Goal: Transaction & Acquisition: Book appointment/travel/reservation

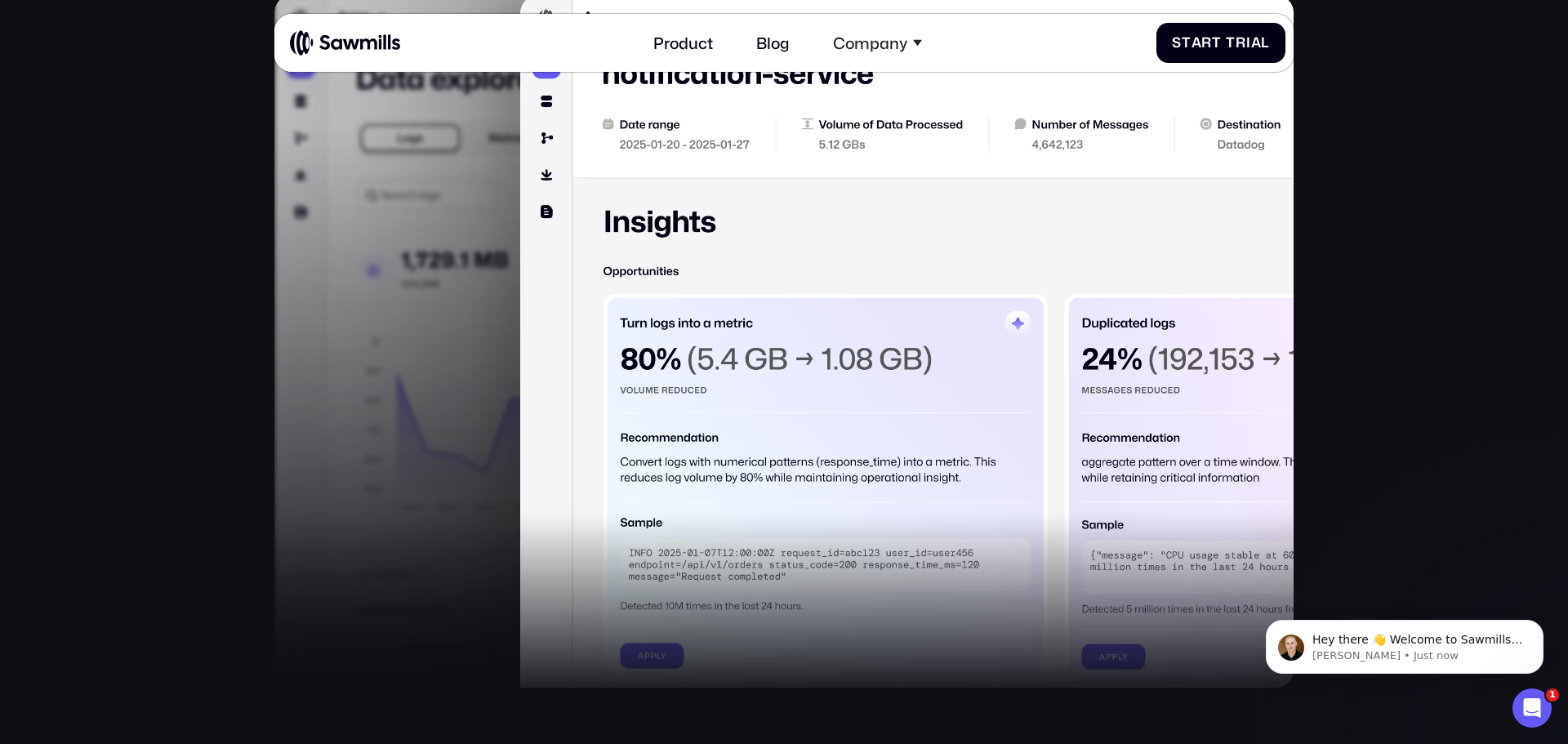
scroll to position [1396, 0]
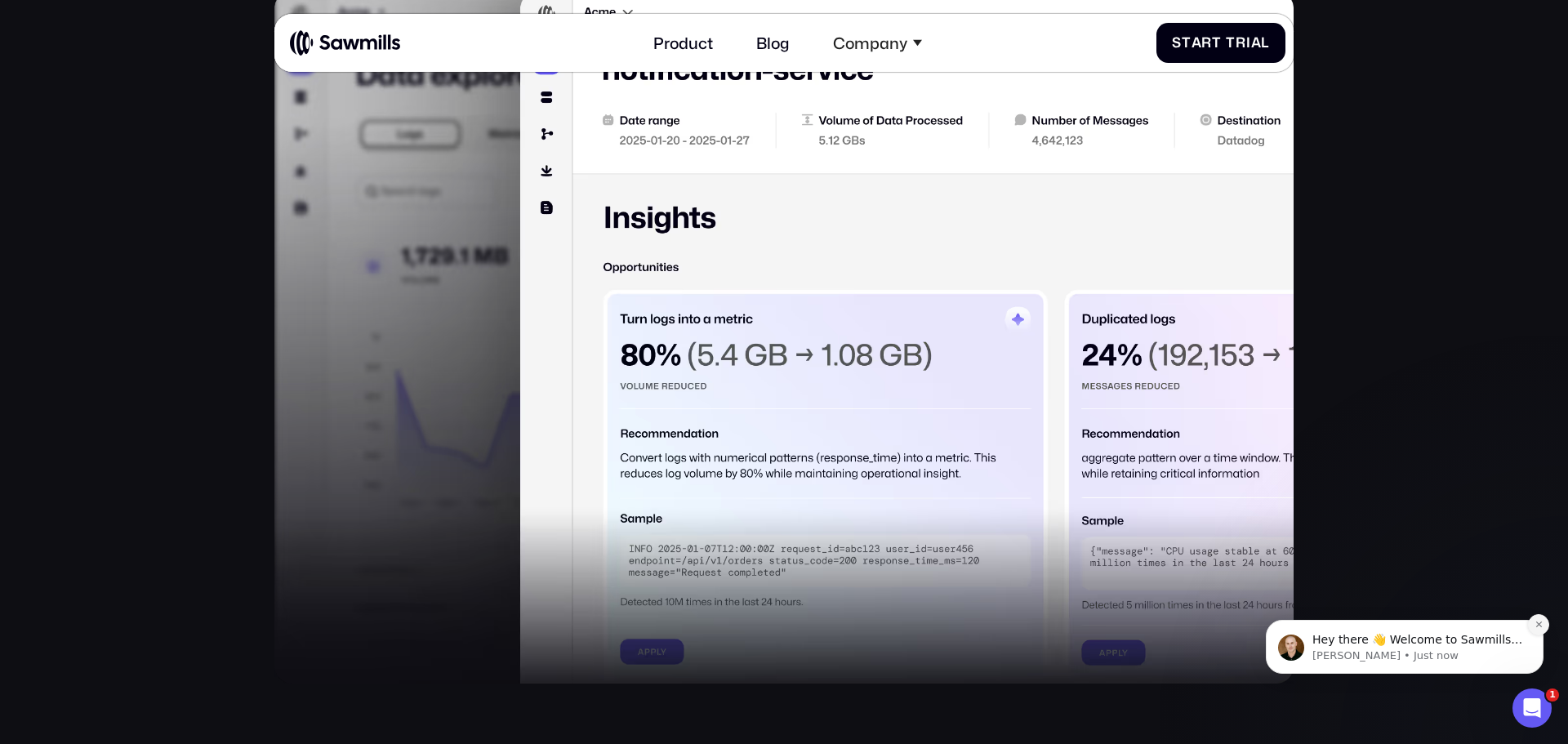
click at [1536, 622] on icon "Dismiss notification" at bounding box center [1538, 624] width 6 height 6
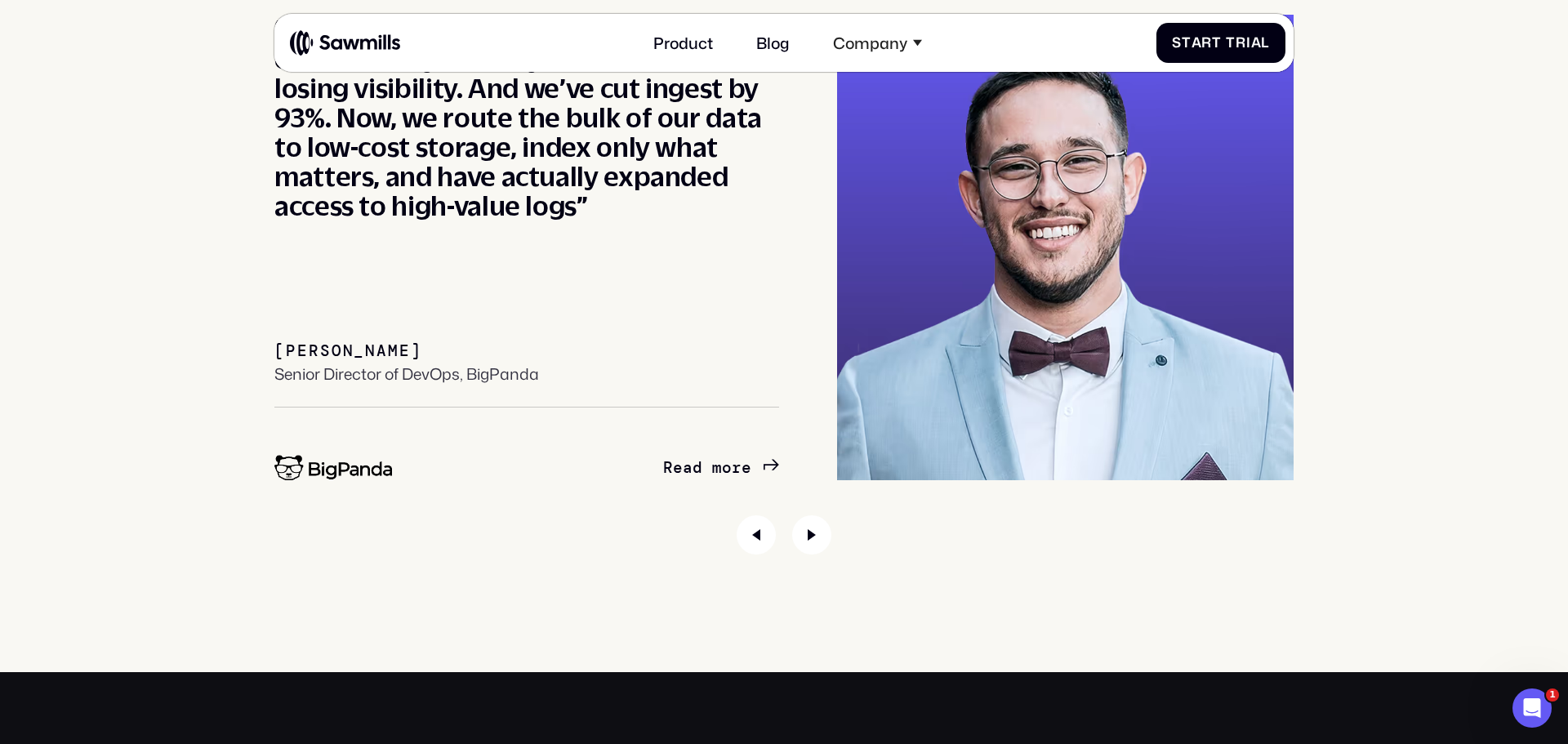
scroll to position [7412, 0]
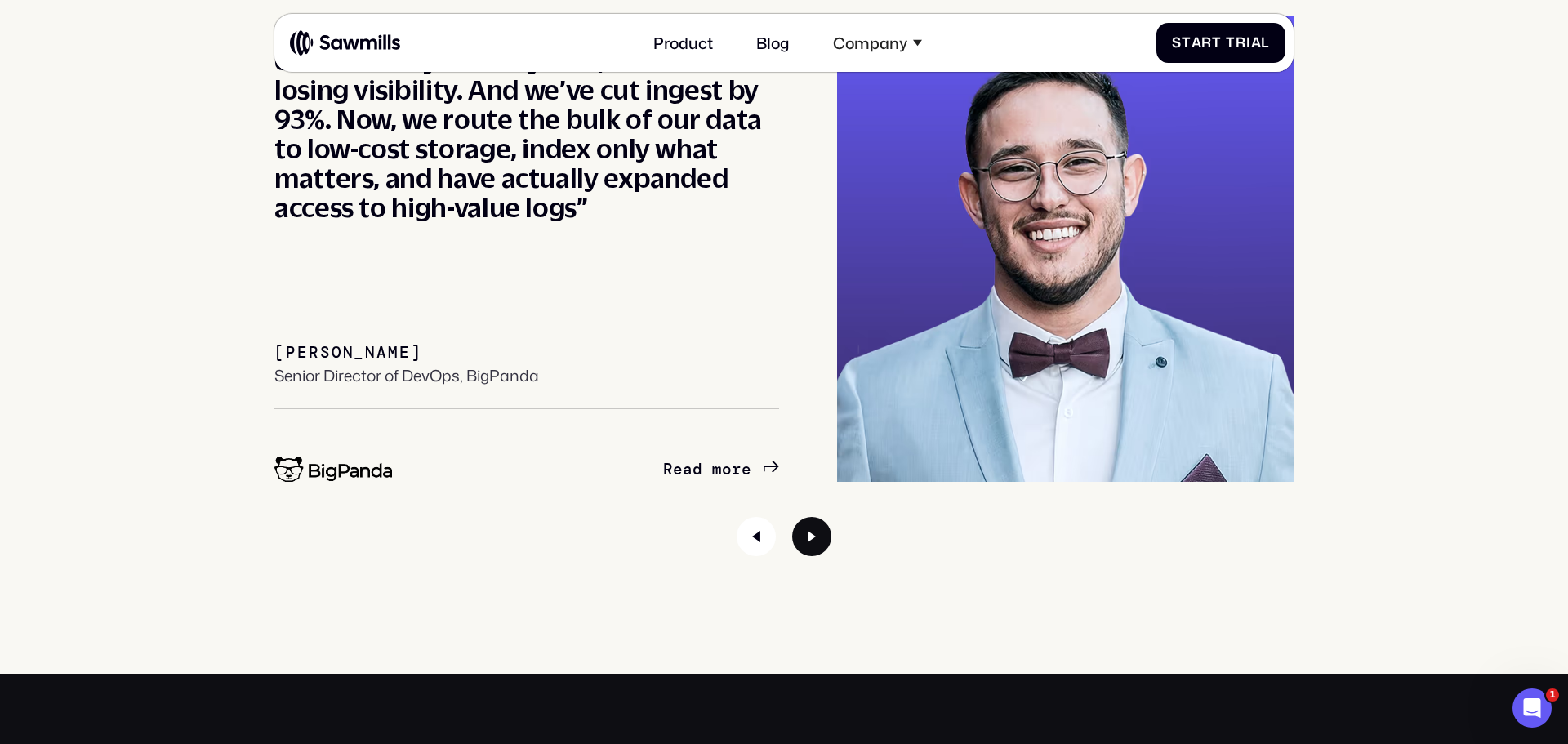
click at [816, 534] on icon "Next slide" at bounding box center [811, 536] width 39 height 39
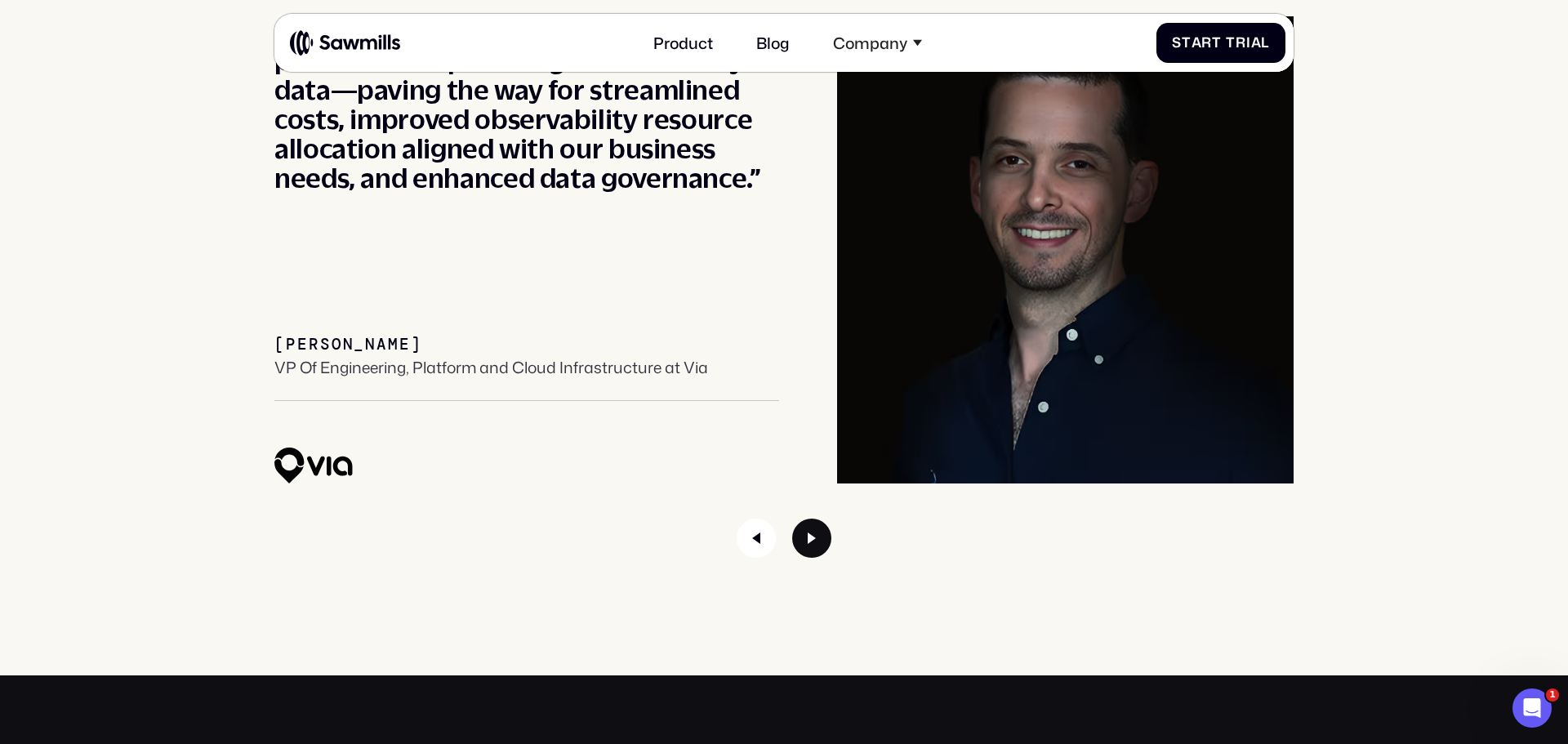
click at [816, 532] on icon "Next slide" at bounding box center [811, 538] width 39 height 39
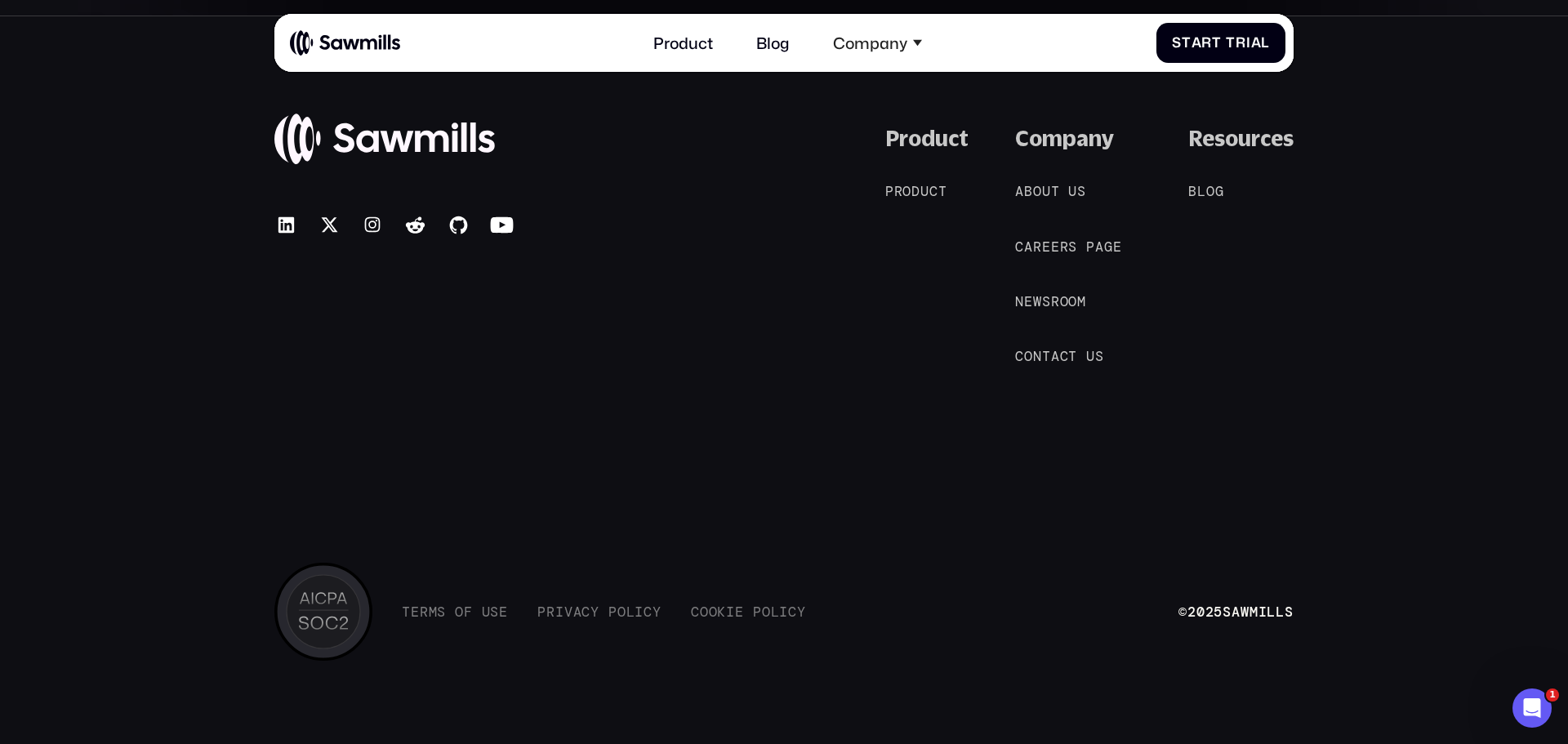
scroll to position [8941, 0]
click at [1046, 348] on span "t" at bounding box center [1046, 355] width 9 height 16
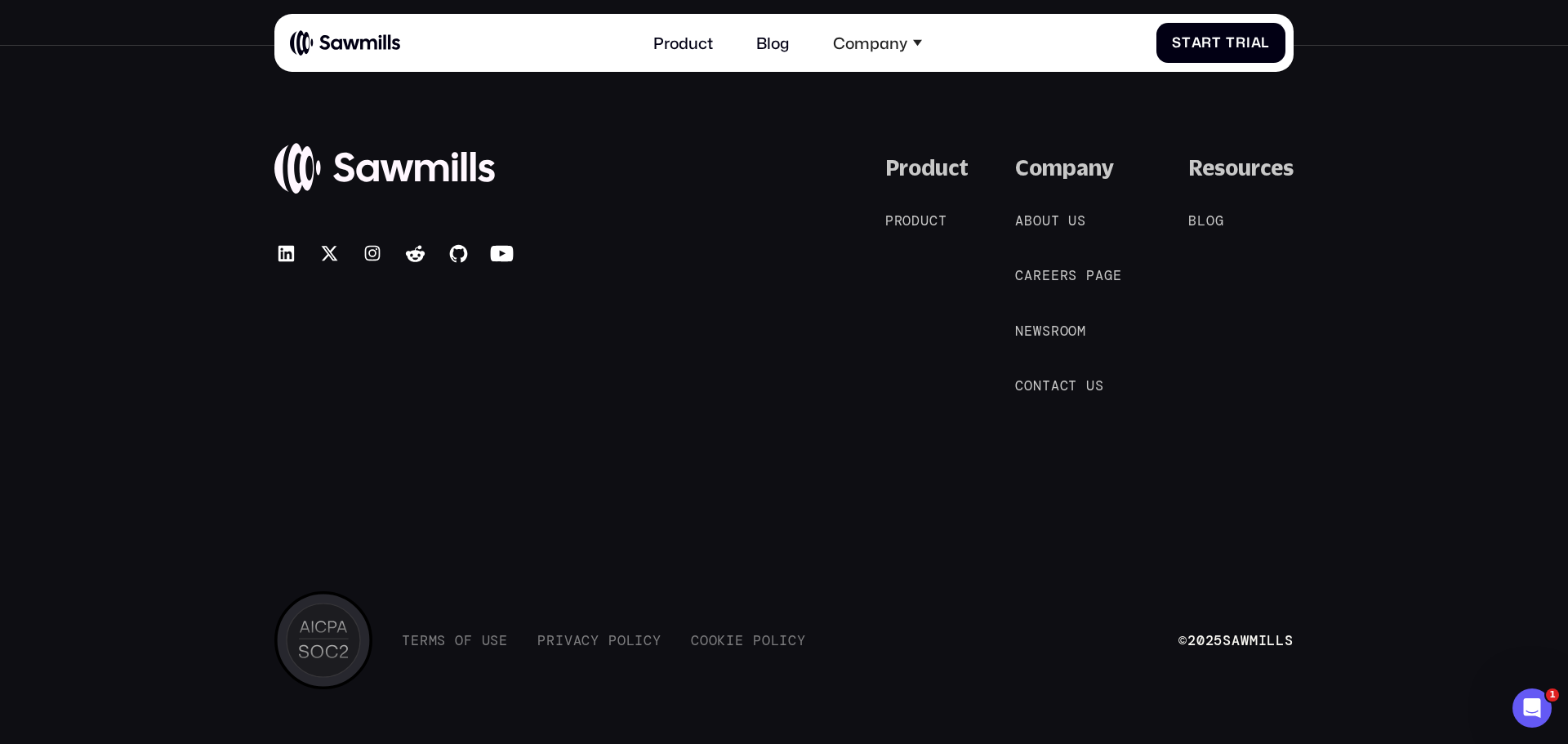
scroll to position [1144, 0]
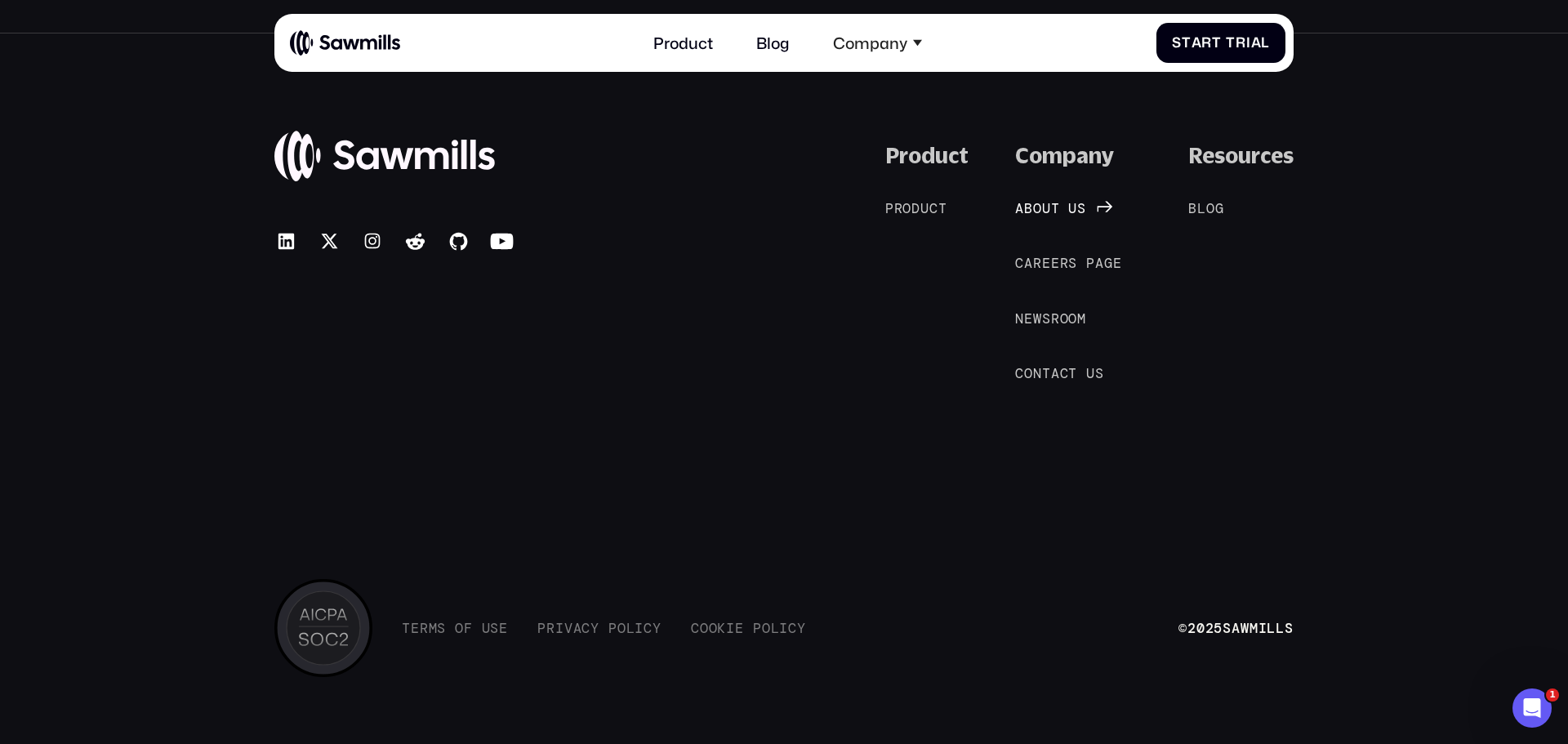
click at [1068, 210] on span at bounding box center [1065, 208] width 9 height 16
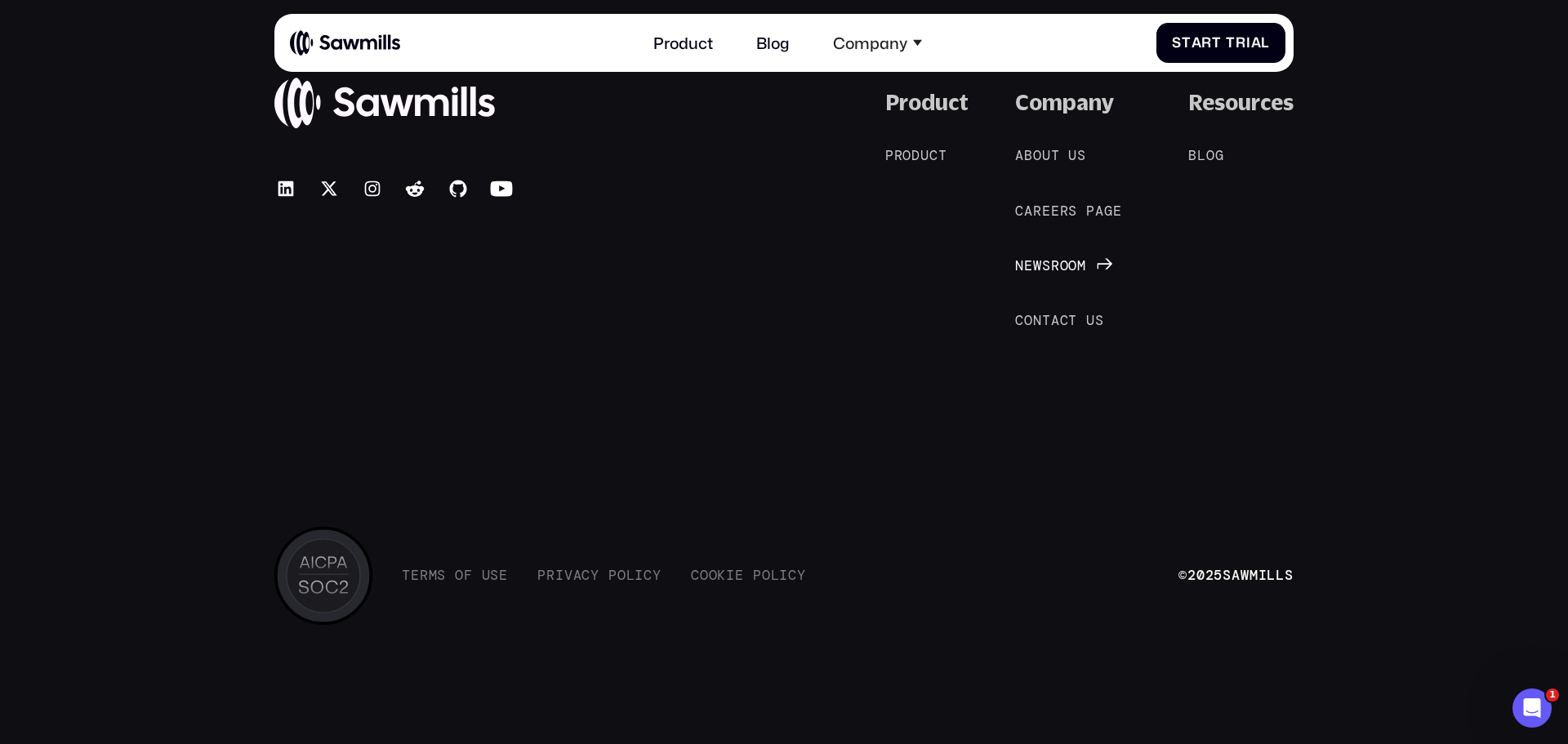
scroll to position [3837, 0]
